Goal: Use online tool/utility: Utilize a website feature to perform a specific function

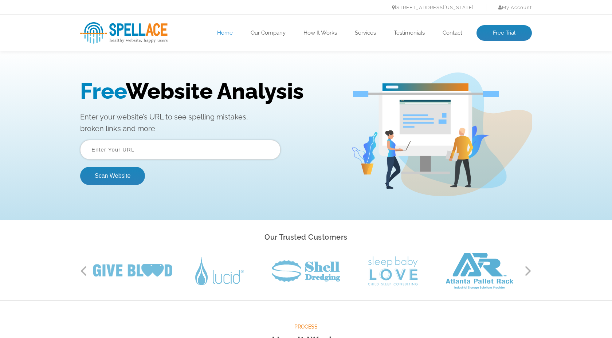
click at [199, 151] on input "text" at bounding box center [180, 150] width 200 height 20
paste input "[URL][DOMAIN_NAME]"
type input "[URL][DOMAIN_NAME]"
click at [80, 167] on button "Scan Website" at bounding box center [112, 176] width 65 height 18
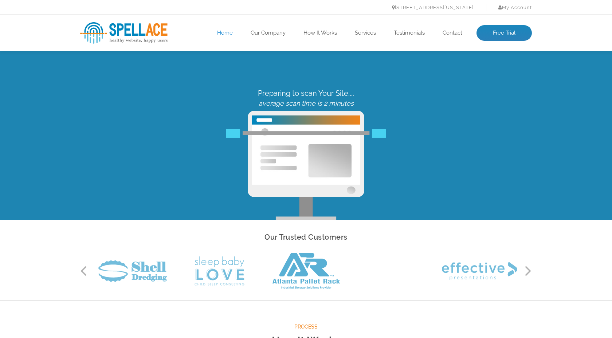
click at [407, 96] on div "Preparing to scan Your Site.... average scan time is 2 minutes" at bounding box center [305, 98] width 451 height 18
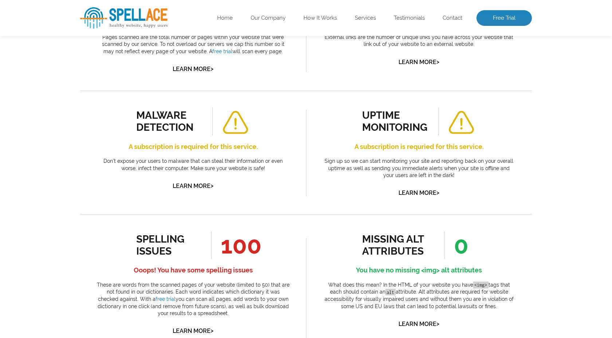
scroll to position [273, 0]
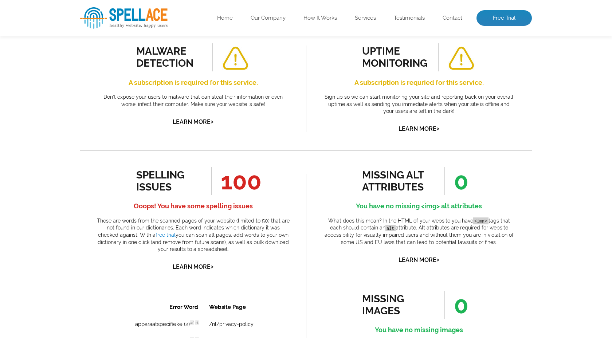
click at [248, 196] on div "spelling issues 100 Ooops! You have some spelling issues These are words from t…" at bounding box center [192, 219] width 193 height 105
click at [238, 189] on span "100" at bounding box center [236, 181] width 50 height 28
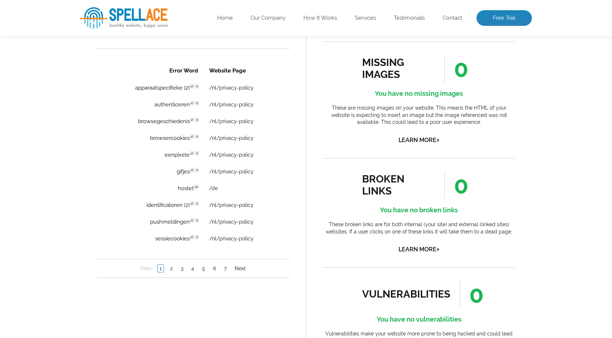
scroll to position [553, 0]
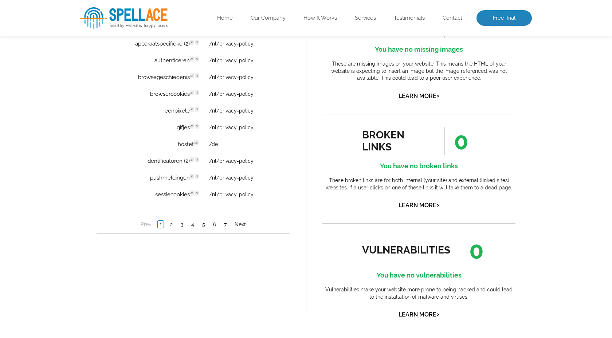
click at [177, 223] on li "3" at bounding box center [182, 224] width 11 height 7
click at [171, 225] on link "2" at bounding box center [171, 224] width 6 height 7
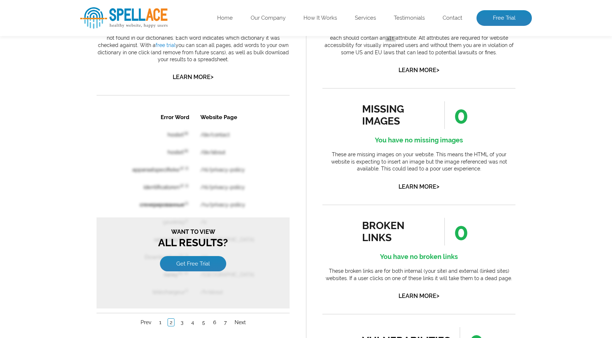
scroll to position [463, 0]
click at [159, 318] on link "1" at bounding box center [160, 321] width 6 height 7
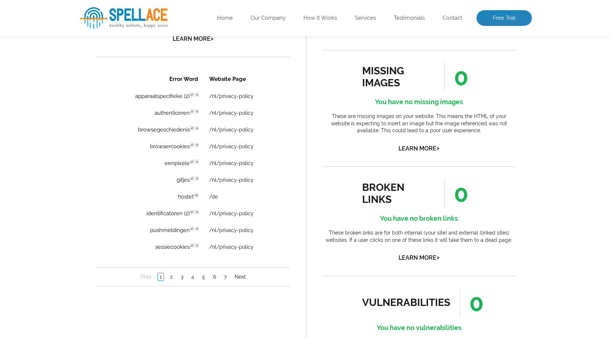
scroll to position [501, 0]
click at [190, 231] on td "pushmeldingen af nl Discovered: 09-21-2025 scan Dictionaries: af nl" at bounding box center [159, 230] width 88 height 16
click at [180, 232] on td "pushmeldingen af nl Discovered: 09-21-2025 scan Dictionaries: af nl" at bounding box center [159, 230] width 88 height 16
click at [217, 233] on span "Discovered: 09-21-2025 scan Dictionaries: af nl" at bounding box center [227, 229] width 40 height 8
click at [239, 249] on link "/nl/privacy-policy" at bounding box center [231, 247] width 44 height 6
